Goal: Find specific fact

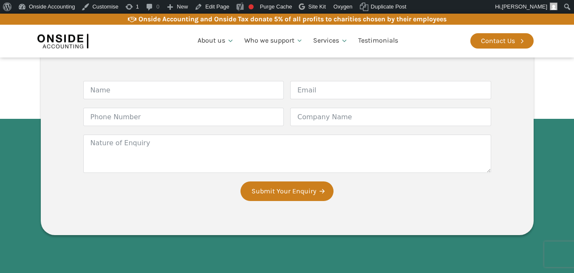
scroll to position [1720, 0]
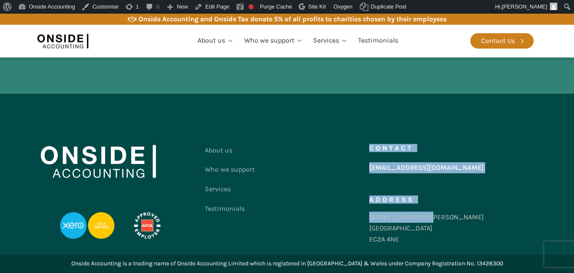
drag, startPoint x: 424, startPoint y: 216, endPoint x: 366, endPoint y: 219, distance: 58.8
click at [366, 219] on div "About us Who we support Services Testimonials Contact us Contact [EMAIL_ADDRESS…" at bounding box center [287, 196] width 493 height 112
click at [378, 219] on div "[STREET_ADDRESS][PERSON_NAME]" at bounding box center [427, 227] width 115 height 33
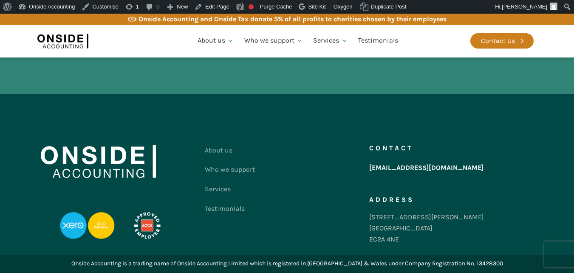
click at [380, 237] on div "[STREET_ADDRESS][PERSON_NAME]" at bounding box center [427, 227] width 115 height 33
drag, startPoint x: 404, startPoint y: 239, endPoint x: 370, endPoint y: 238, distance: 34.5
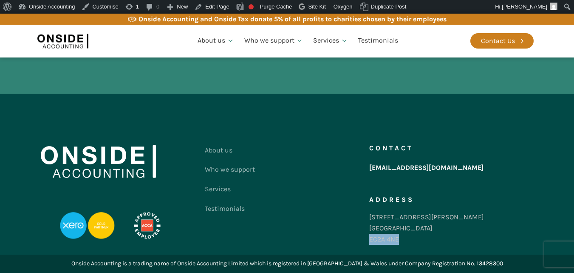
click at [370, 238] on div "[STREET_ADDRESS][PERSON_NAME]" at bounding box center [427, 227] width 115 height 33
copy div "EC2A 4NE"
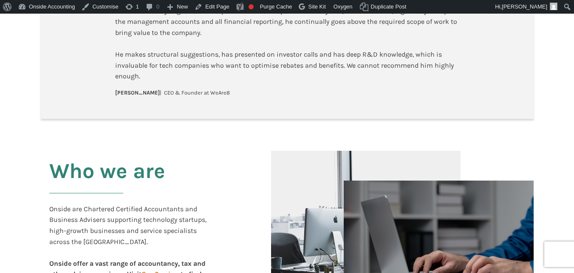
scroll to position [0, 0]
